Goal: Information Seeking & Learning: Find specific fact

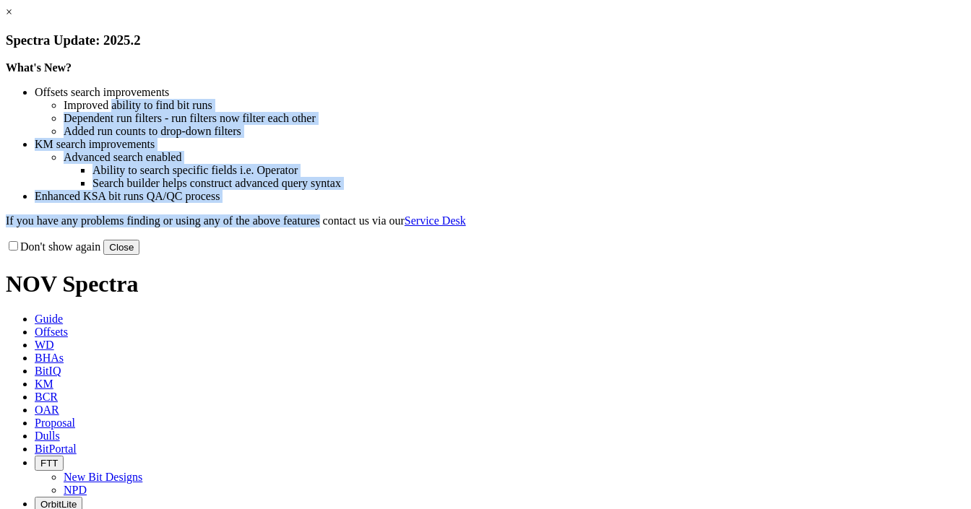
drag, startPoint x: 279, startPoint y: 176, endPoint x: 708, endPoint y: 384, distance: 477.4
click at [506, 227] on div "What's New? Offsets search improvements Improved ability to find bit runs Depen…" at bounding box center [485, 144] width 959 height 166
click at [139, 255] on button "Close" at bounding box center [121, 247] width 36 height 15
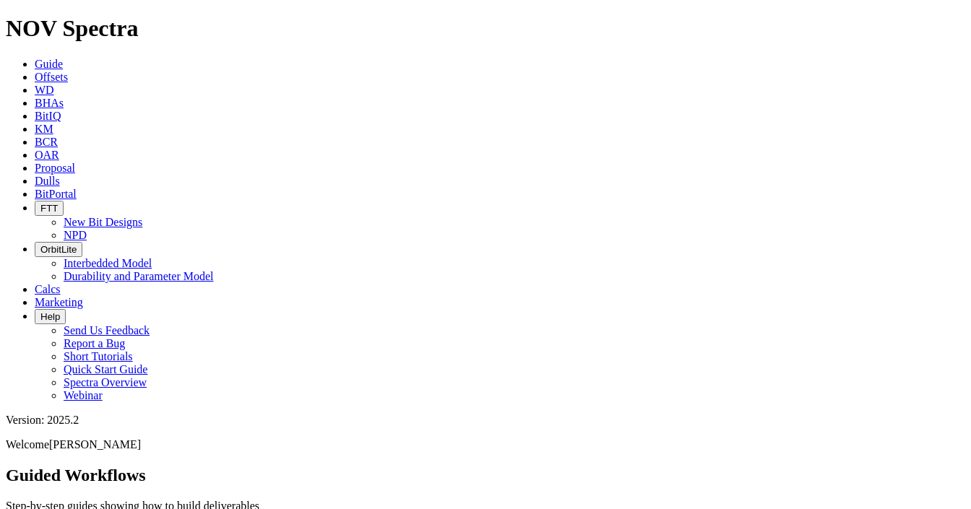
click at [60, 175] on link "Dulls" at bounding box center [47, 181] width 25 height 12
paste input "A317873"
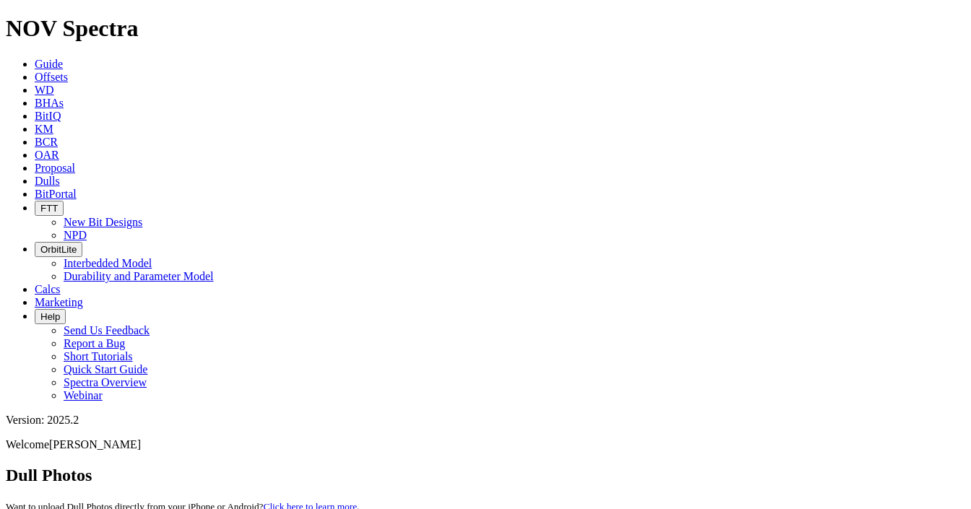
paste input "0175"
type input "A310175"
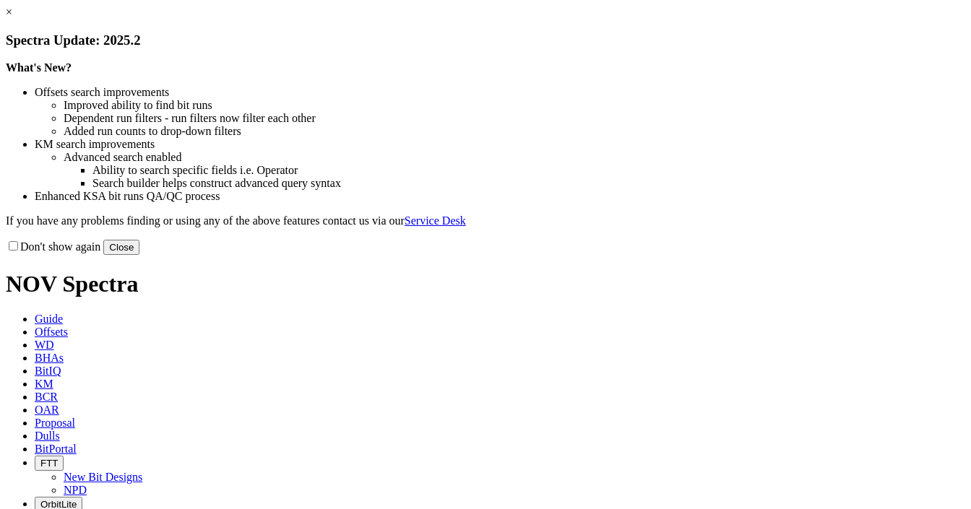
click at [139, 255] on button "Close" at bounding box center [121, 247] width 36 height 15
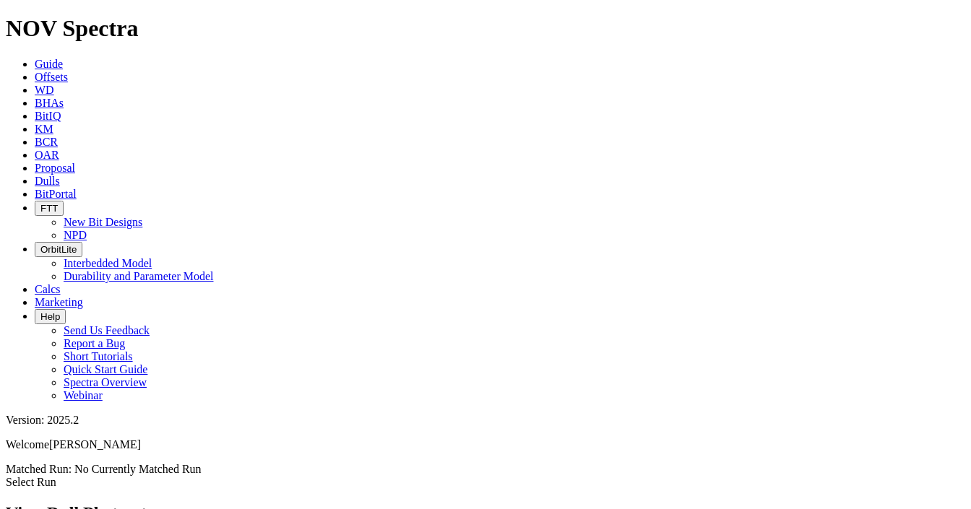
scroll to position [1416, 0]
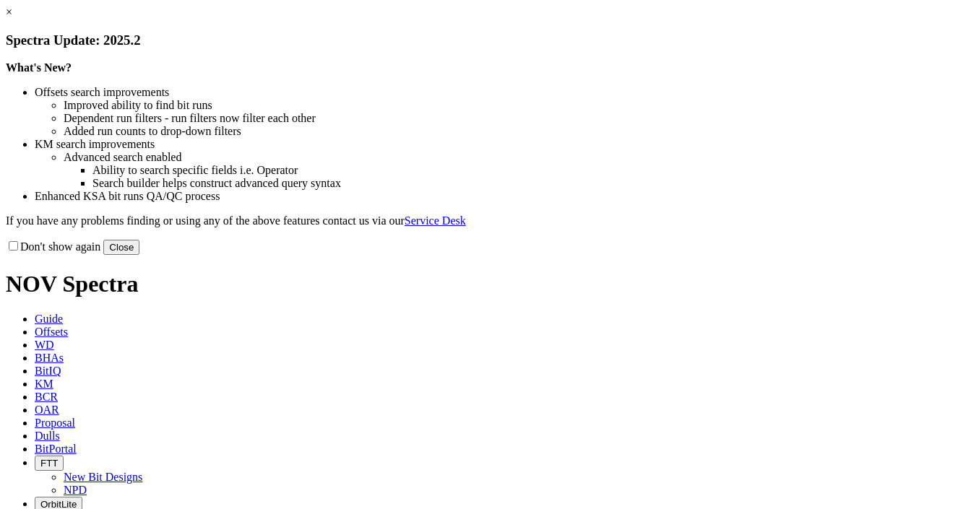
click at [12, 18] on link "×" at bounding box center [9, 12] width 6 height 12
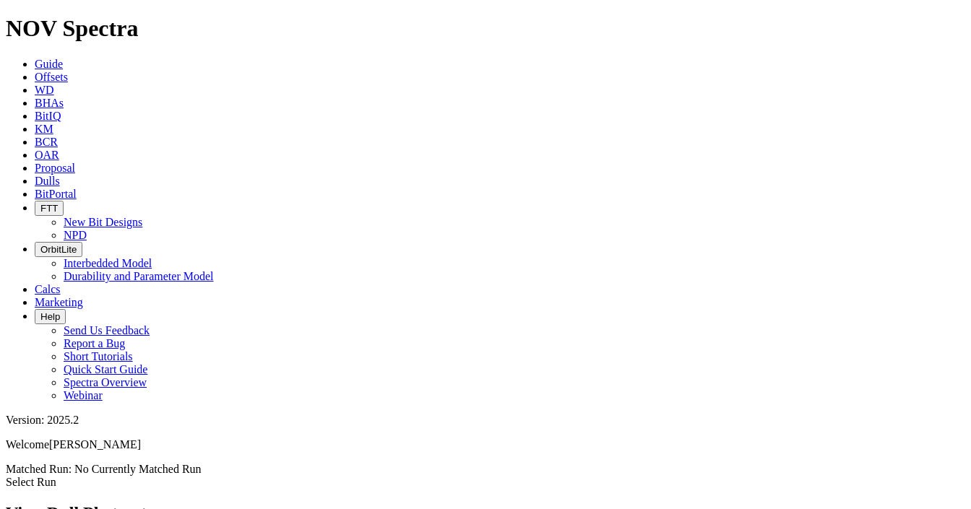
click at [60, 175] on span "Dulls" at bounding box center [47, 181] width 25 height 12
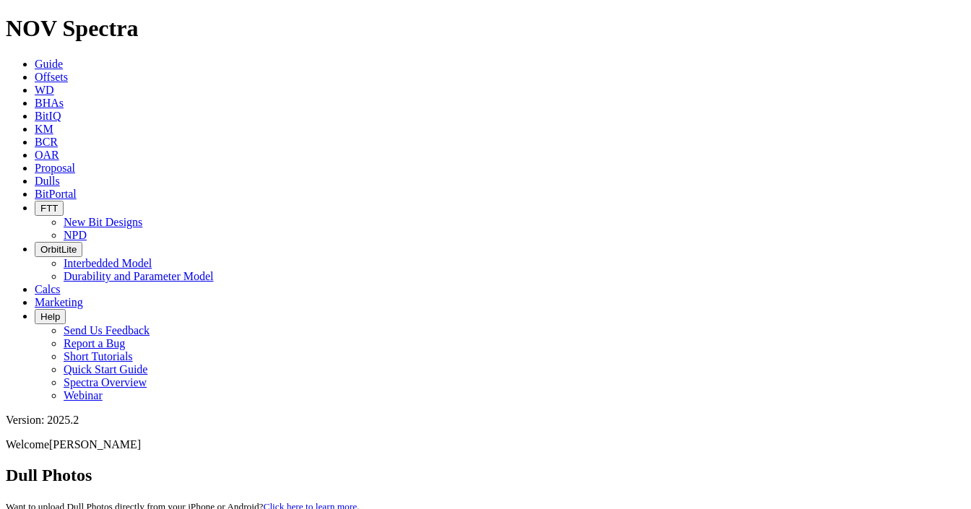
paste input "A317873"
type input "A317873"
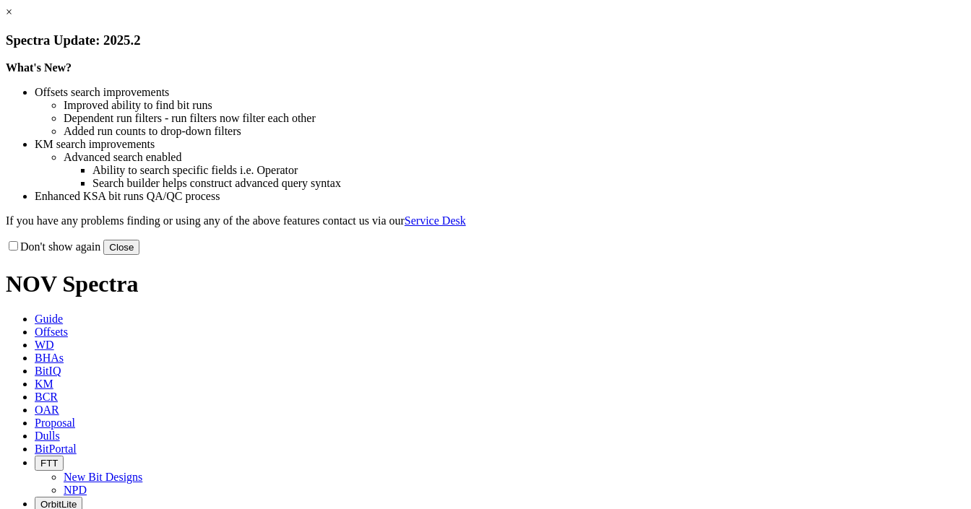
click at [12, 18] on link "×" at bounding box center [9, 12] width 6 height 12
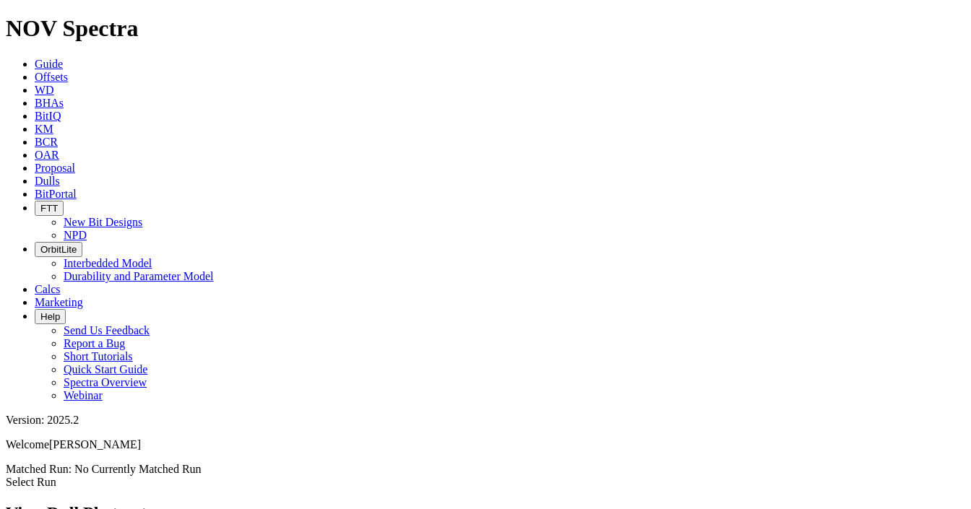
scroll to position [751, 0]
click at [60, 175] on span "Dulls" at bounding box center [47, 181] width 25 height 12
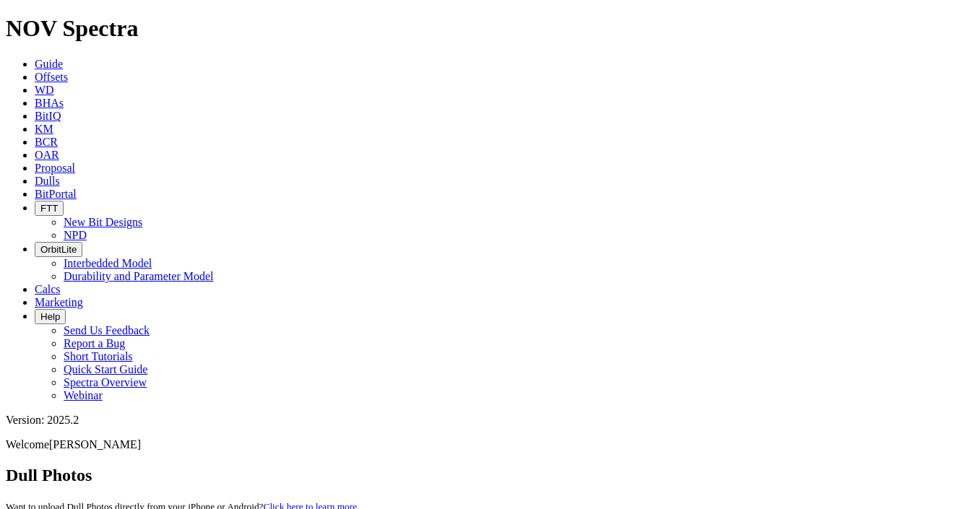
paste input "A320075"
type input "A320075"
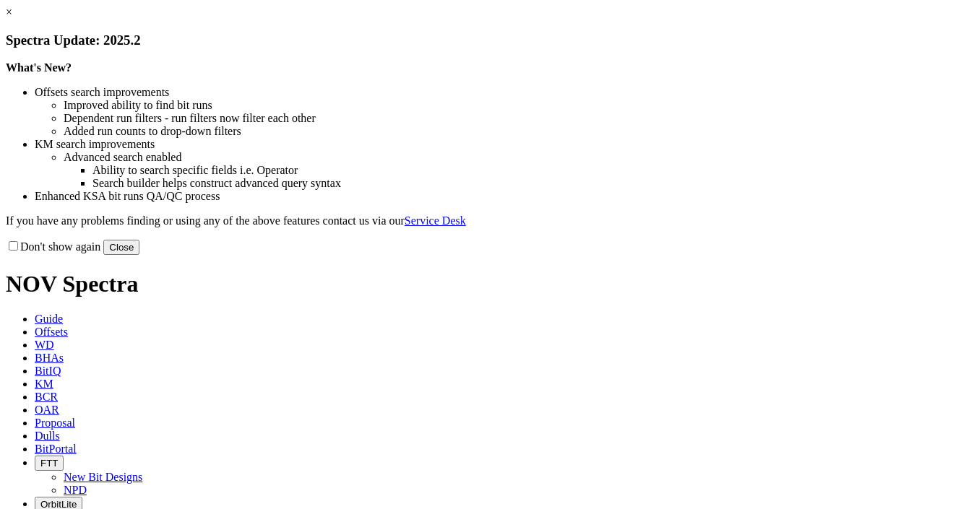
click at [12, 18] on link "×" at bounding box center [9, 12] width 6 height 12
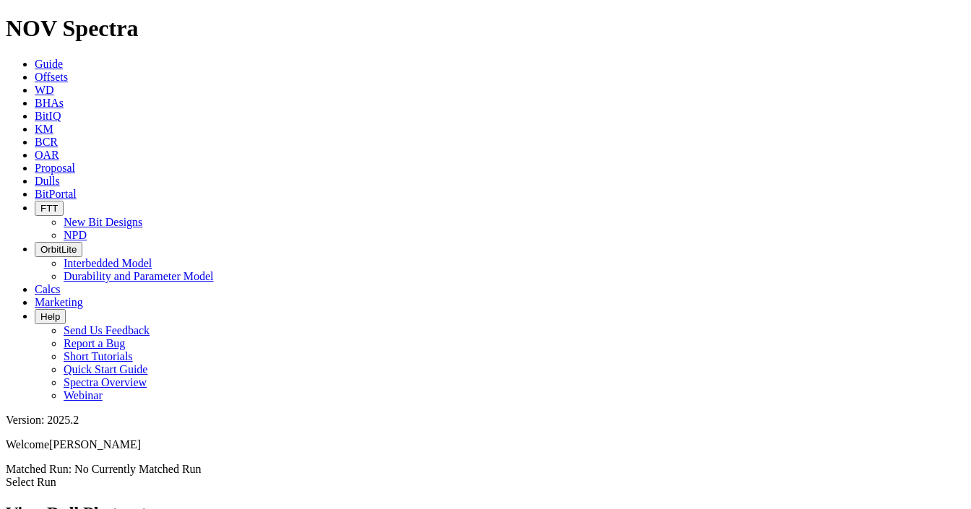
scroll to position [1665, 0]
click at [60, 175] on link "Dulls" at bounding box center [47, 181] width 25 height 12
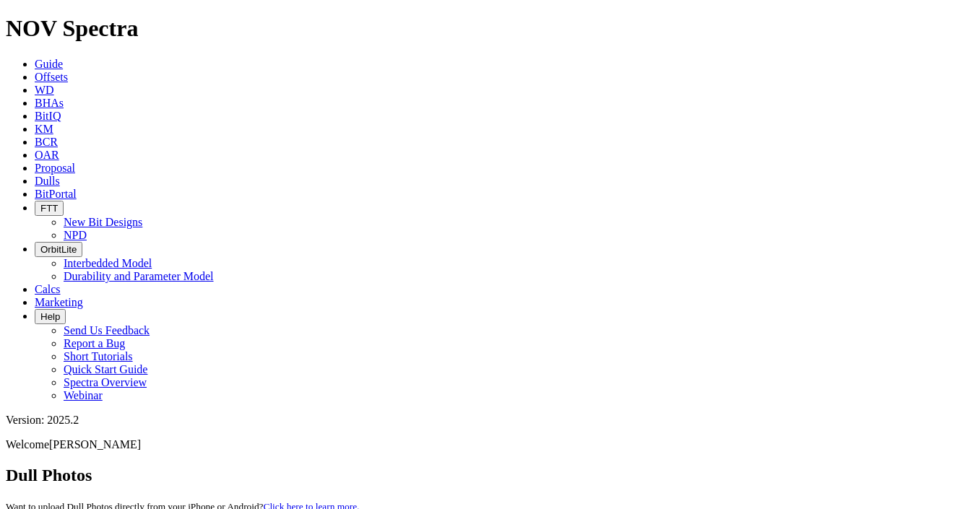
paste input "A320050"
type input "A320050"
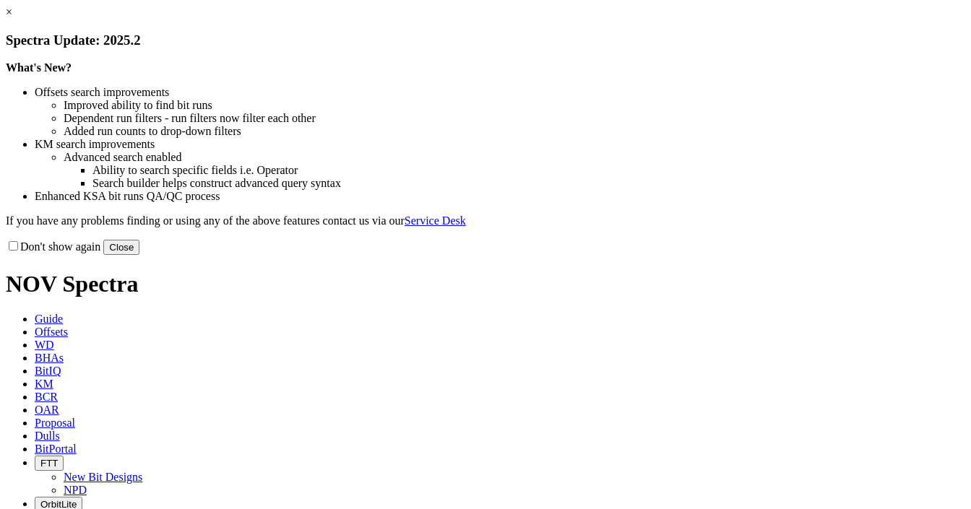
click at [12, 18] on link "×" at bounding box center [9, 12] width 6 height 12
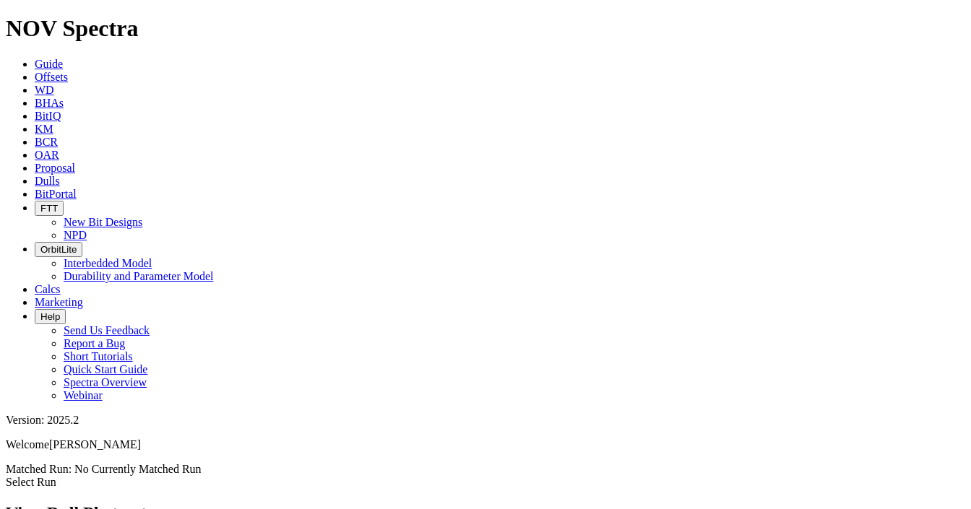
click at [60, 175] on span "Dulls" at bounding box center [47, 181] width 25 height 12
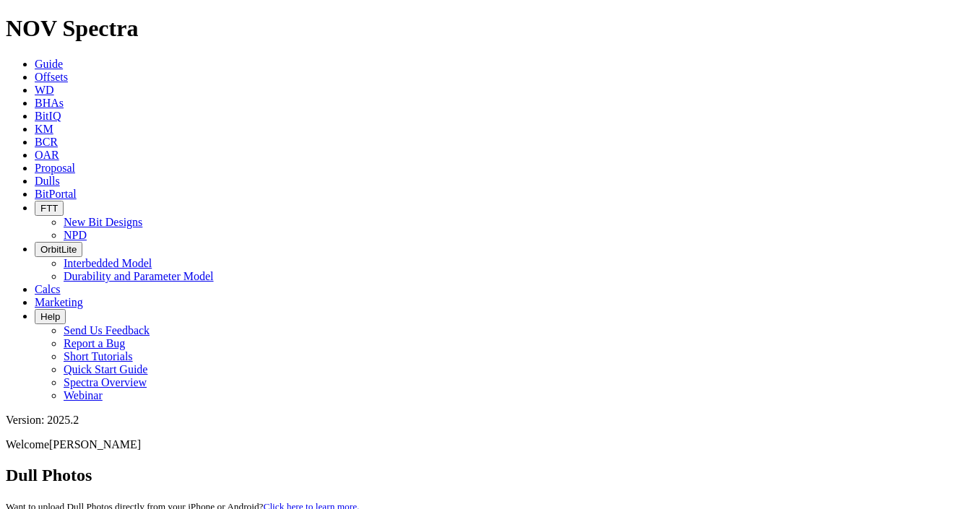
paste input "A316265"
type input "A316265"
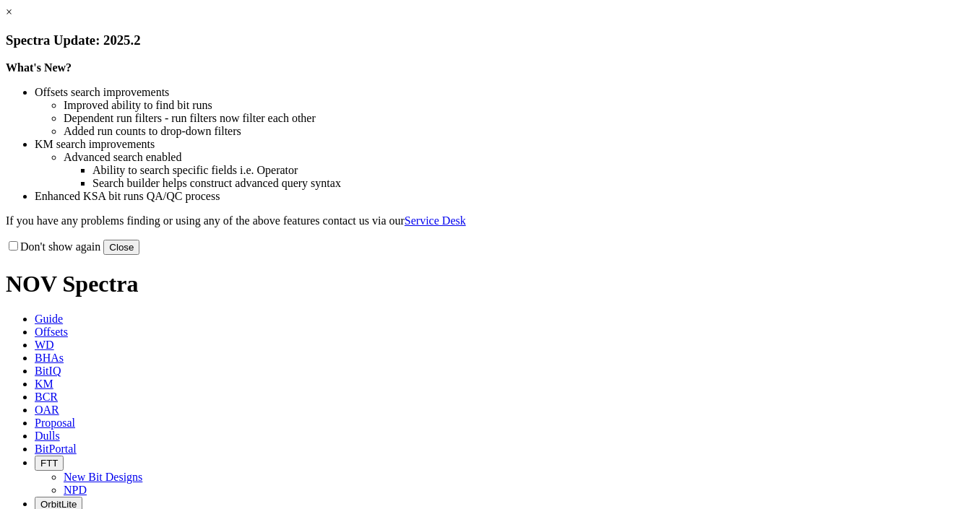
click at [139, 255] on button "Close" at bounding box center [121, 247] width 36 height 15
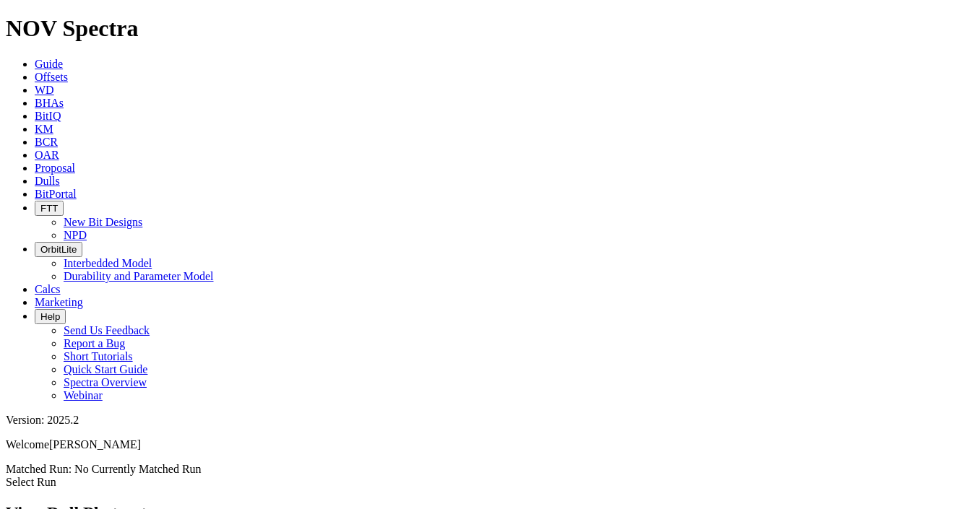
click at [60, 175] on link "Dulls" at bounding box center [47, 181] width 25 height 12
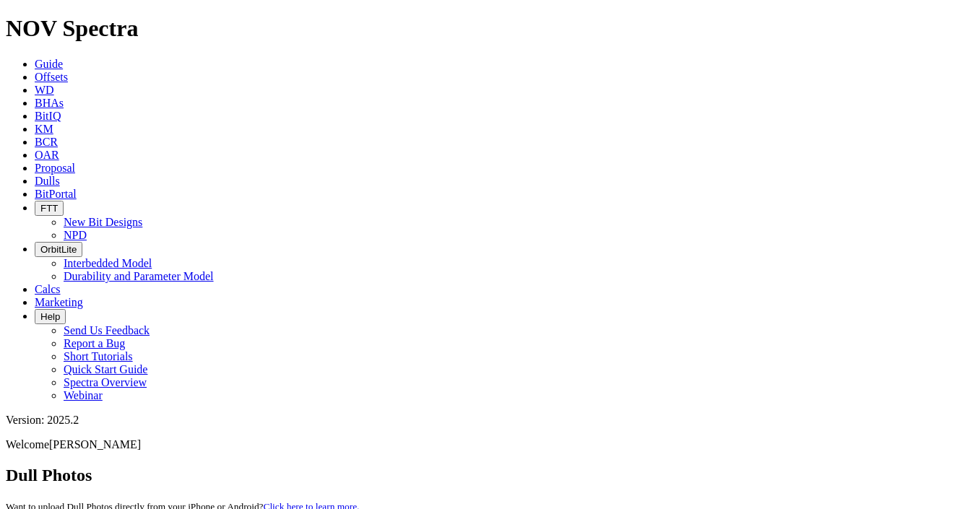
click at [0, 0] on div at bounding box center [0, 0] width 0 height 0
paste input "F319751"
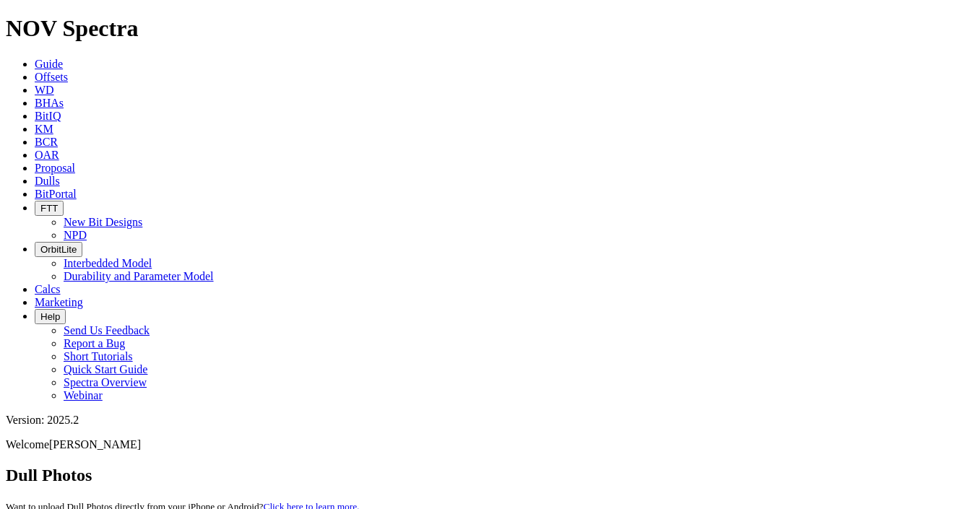
paste input "A318566"
type input "A318566"
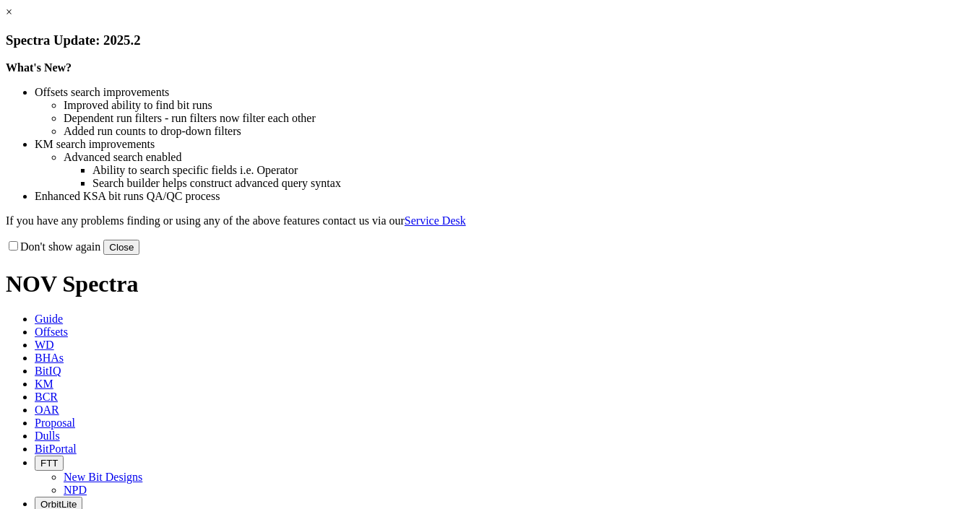
click at [139, 255] on button "Close" at bounding box center [121, 247] width 36 height 15
